Goal: Find specific page/section: Find specific page/section

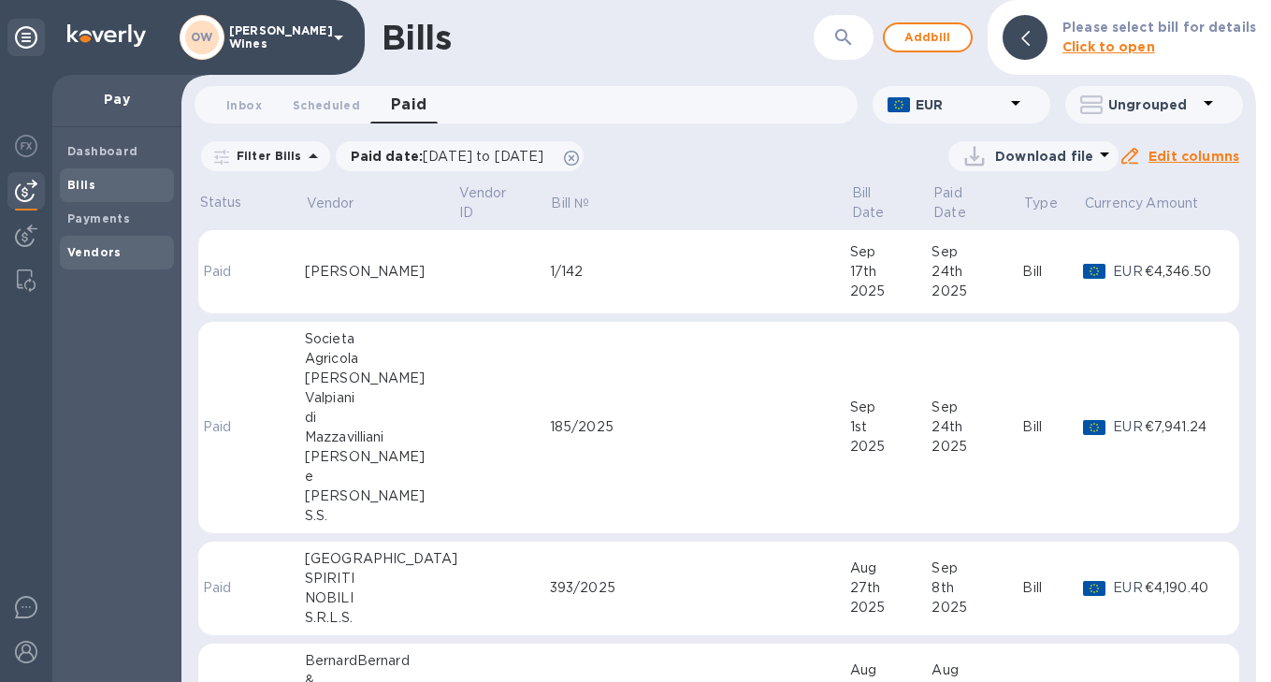
click at [96, 255] on b "Vendors" at bounding box center [94, 252] width 54 height 14
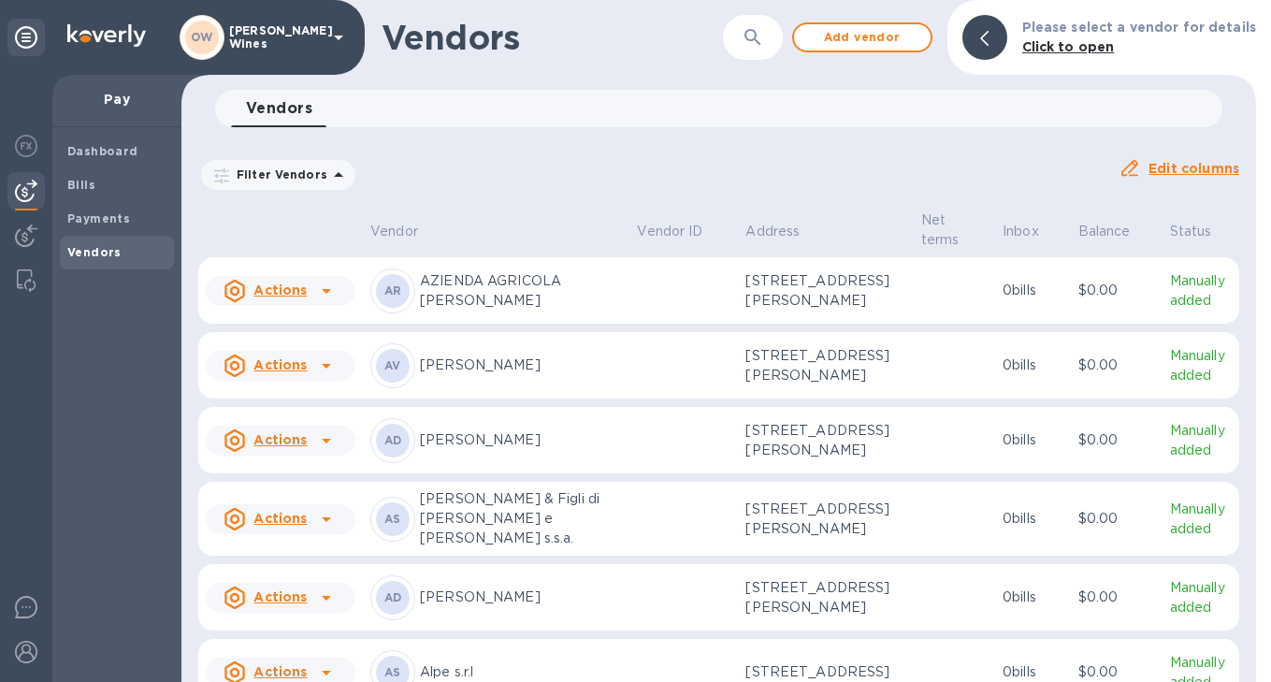
click at [749, 60] on div "​" at bounding box center [753, 38] width 60 height 46
click at [761, 29] on icon "button" at bounding box center [752, 37] width 22 height 22
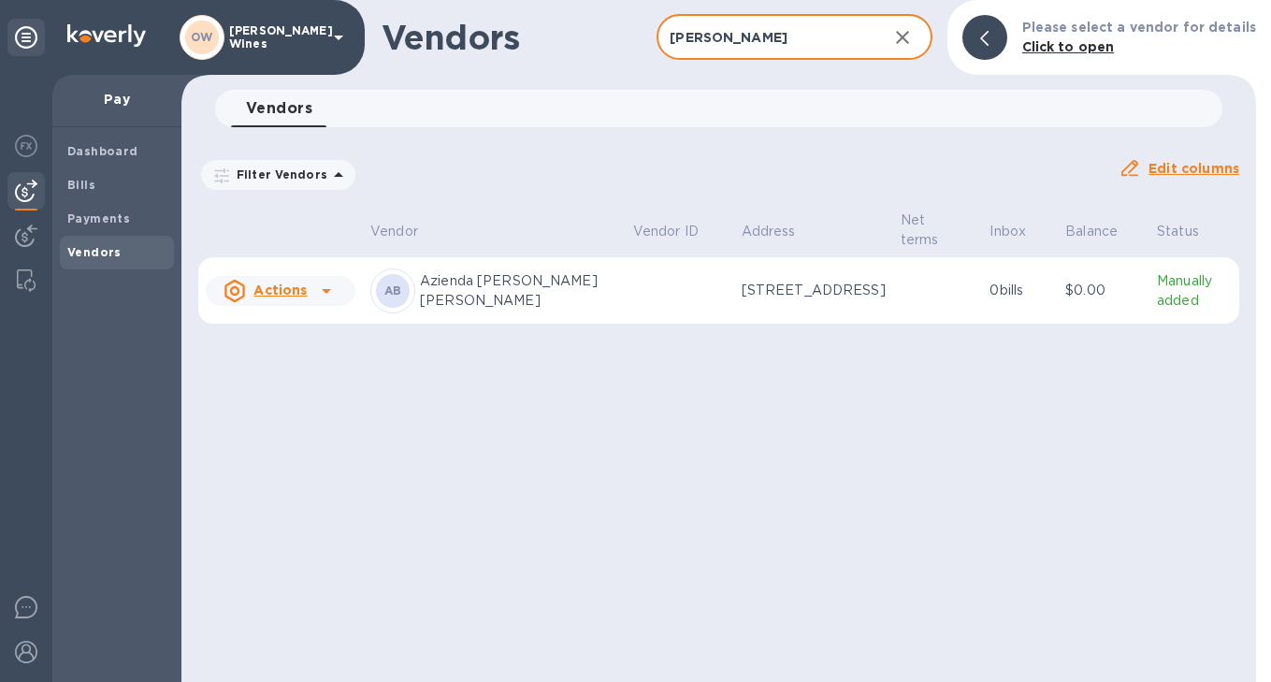
type input "[PERSON_NAME]"
click at [328, 293] on icon at bounding box center [326, 291] width 22 height 22
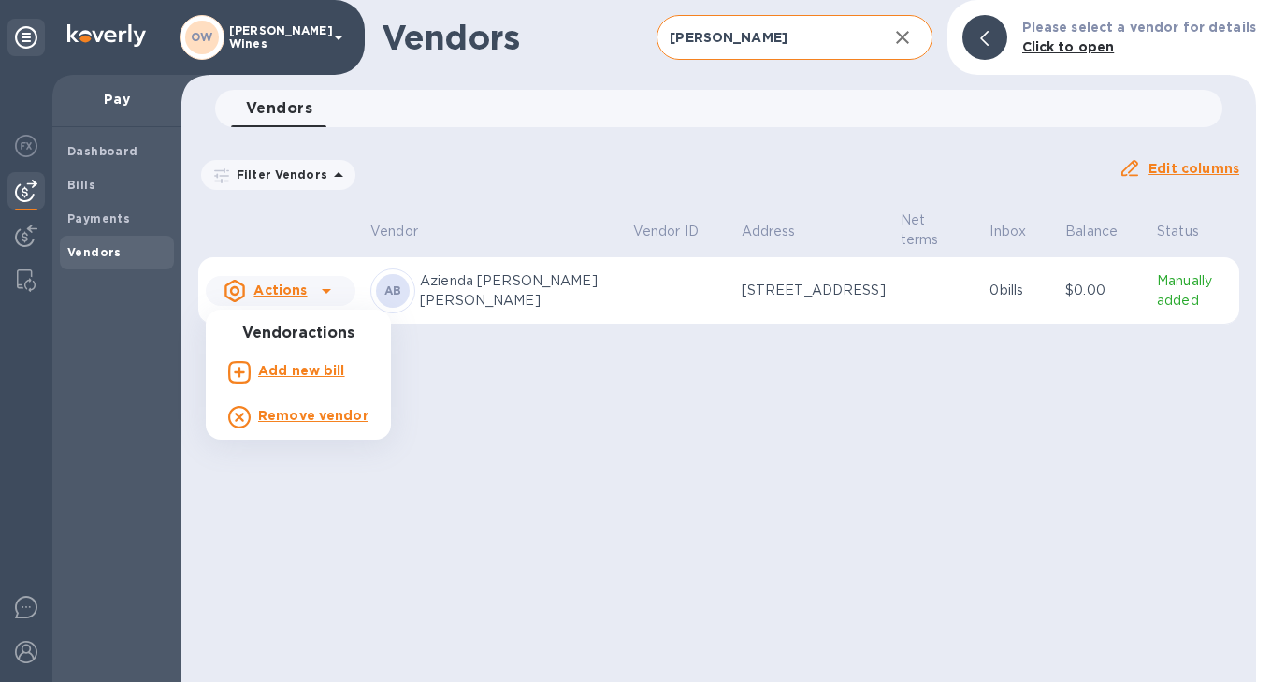
click at [518, 276] on div at bounding box center [635, 341] width 1271 height 682
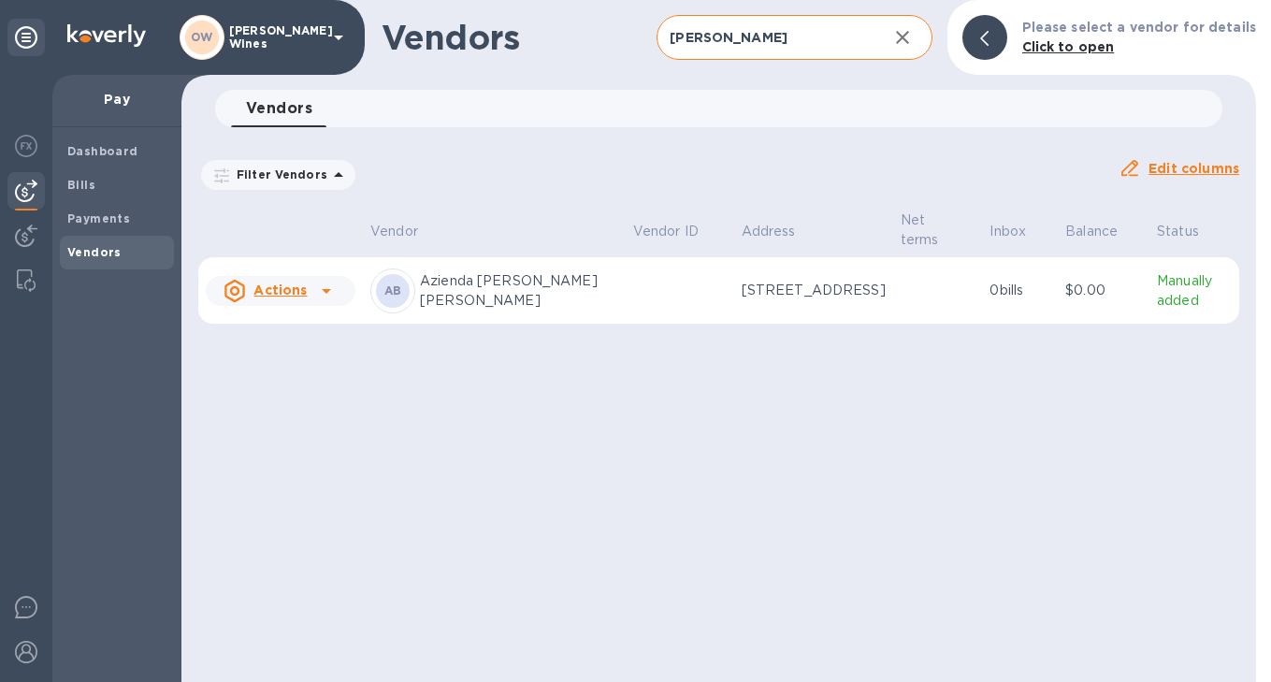
click at [508, 277] on p "Azienda [PERSON_NAME] [PERSON_NAME]" at bounding box center [519, 290] width 198 height 39
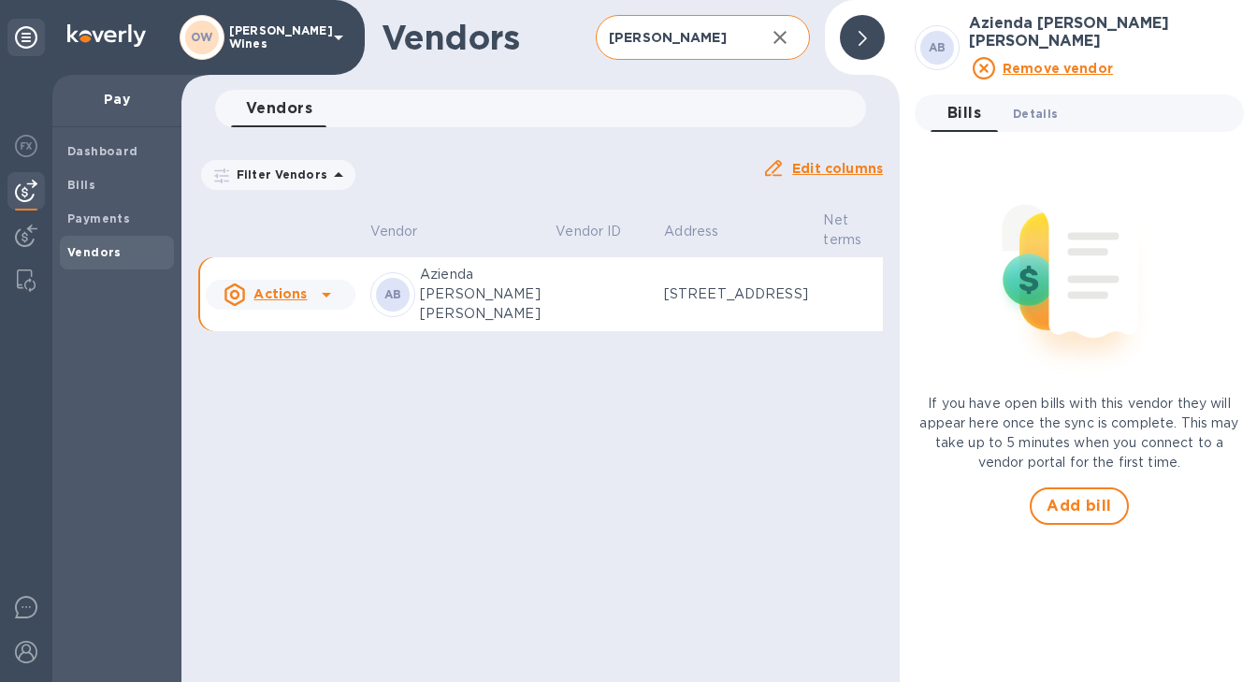
click at [1039, 104] on span "Details 0" at bounding box center [1035, 114] width 45 height 20
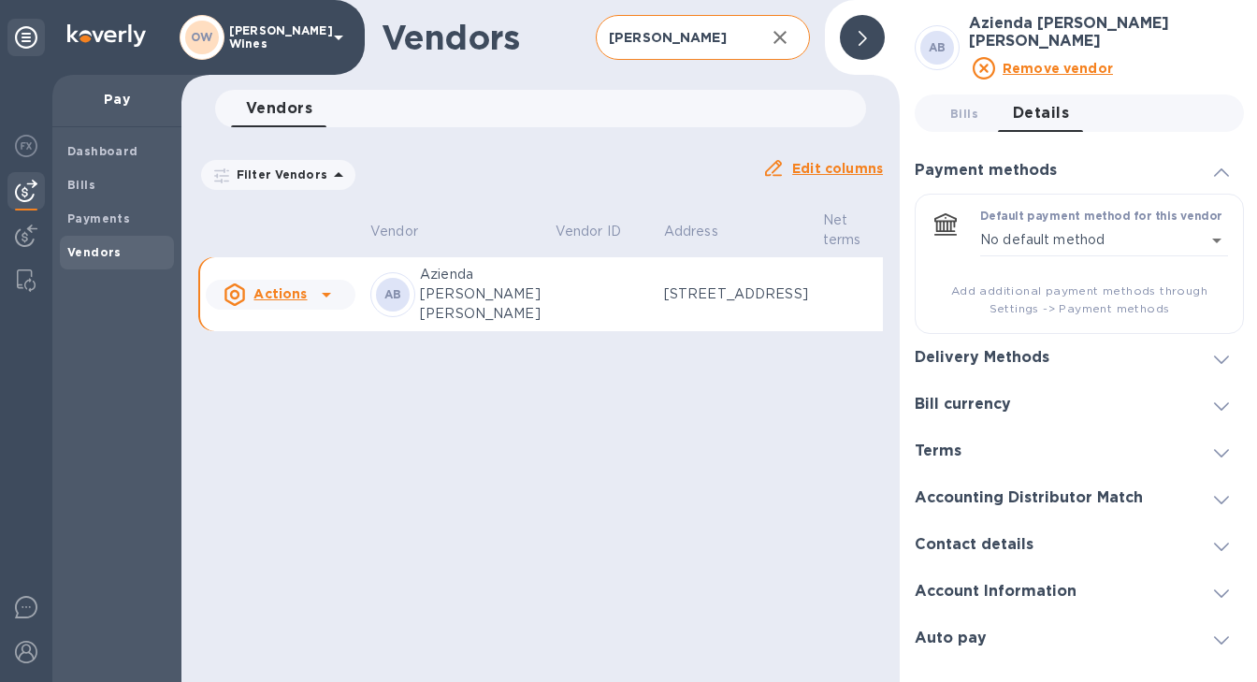
click at [1220, 355] on icon at bounding box center [1221, 359] width 15 height 8
